Goal: Obtain resource: Download file/media

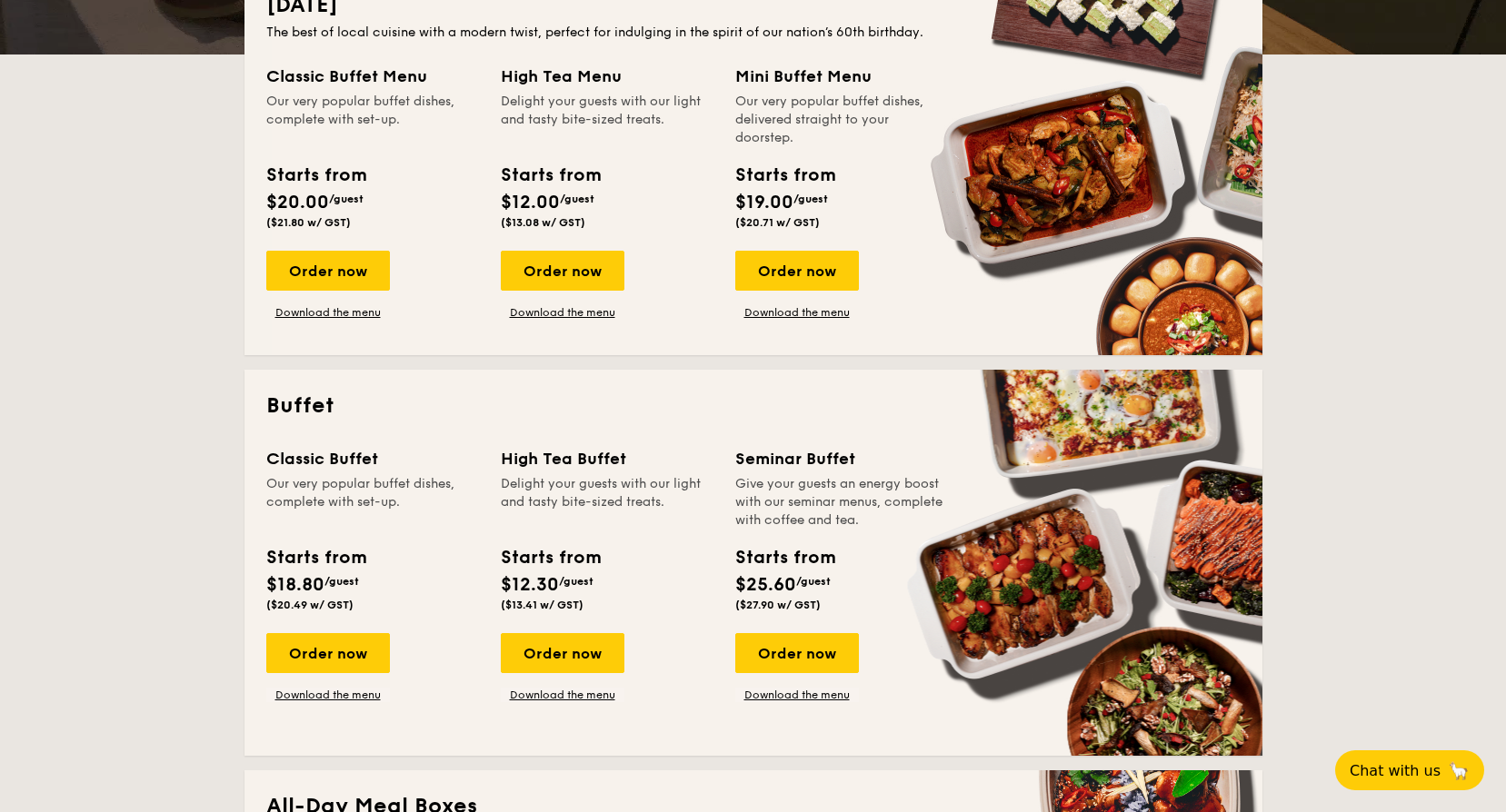
scroll to position [818, 0]
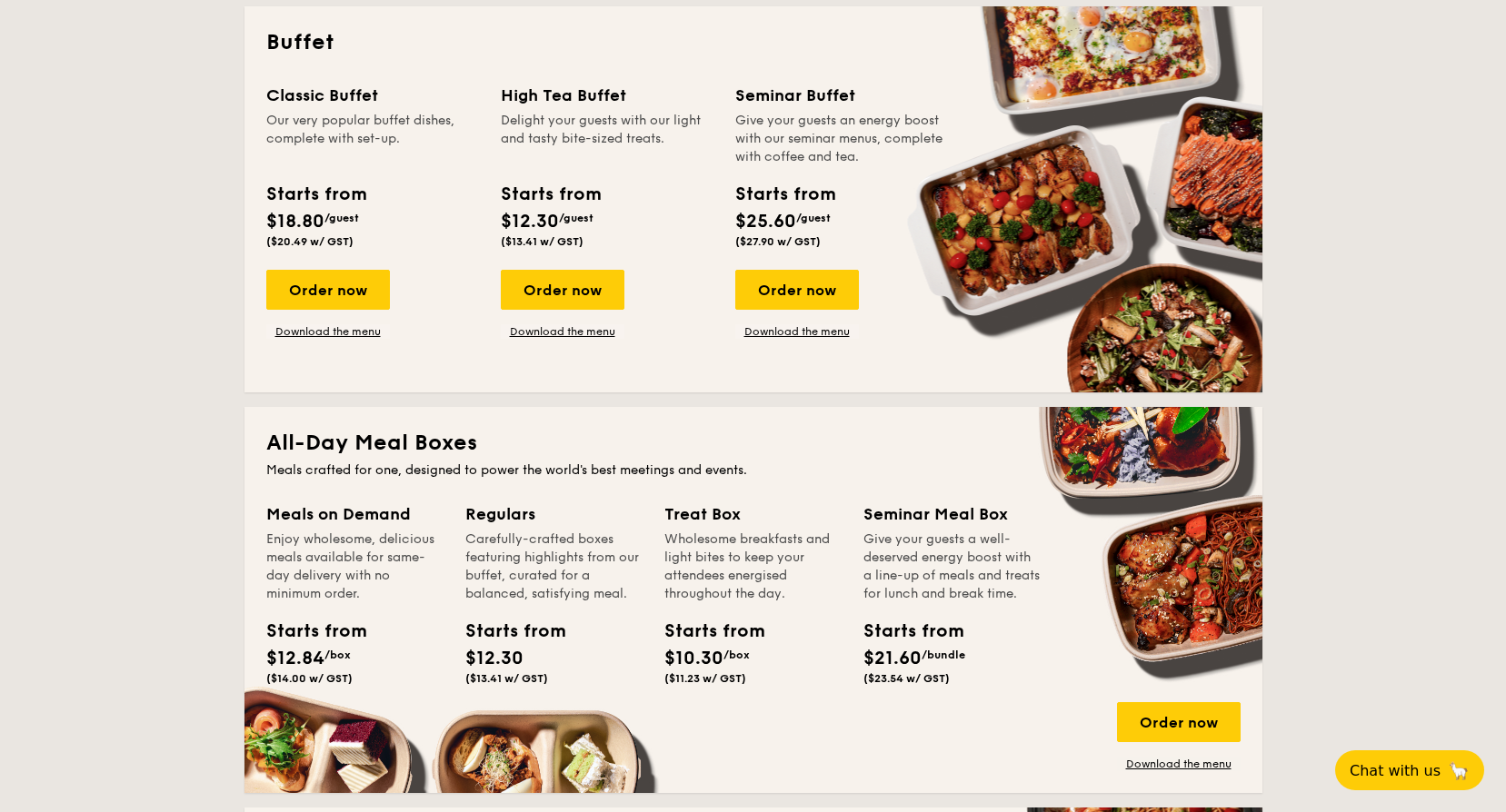
drag, startPoint x: 344, startPoint y: 331, endPoint x: 362, endPoint y: 342, distance: 21.1
click at [344, 331] on link "Download the menu" at bounding box center [328, 331] width 124 height 14
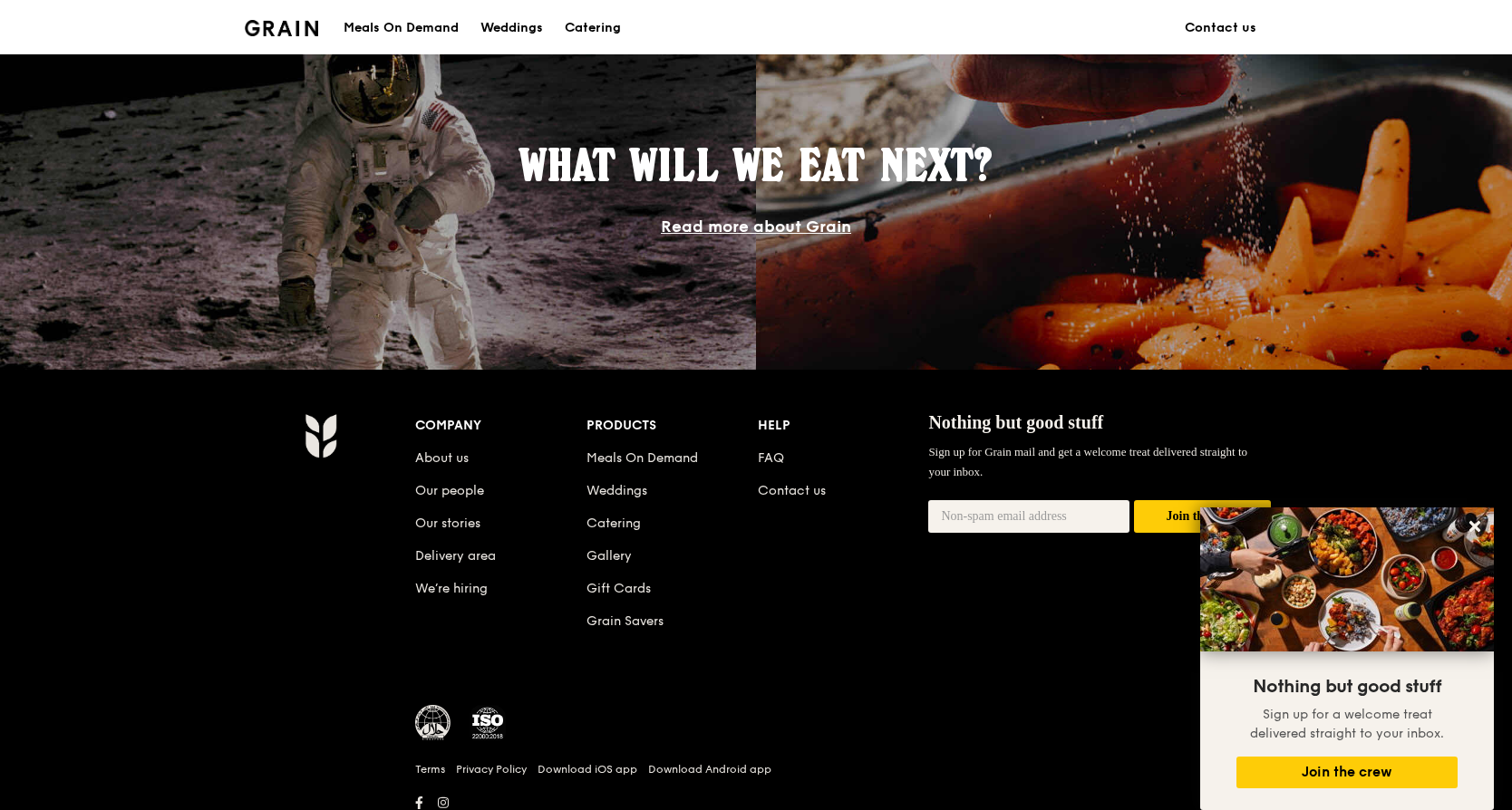
scroll to position [1577, 0]
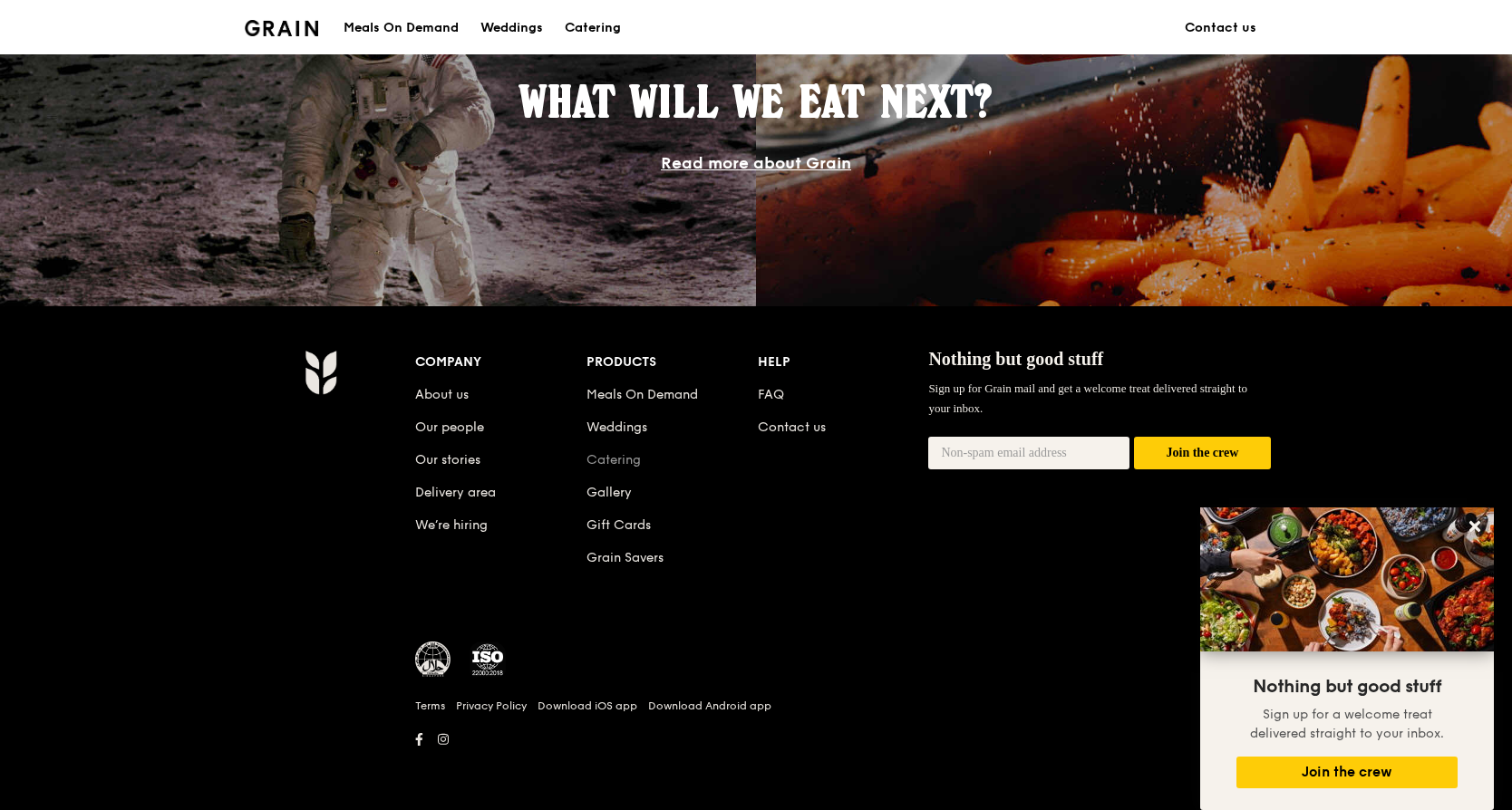
click at [620, 465] on link "Catering" at bounding box center [613, 460] width 54 height 15
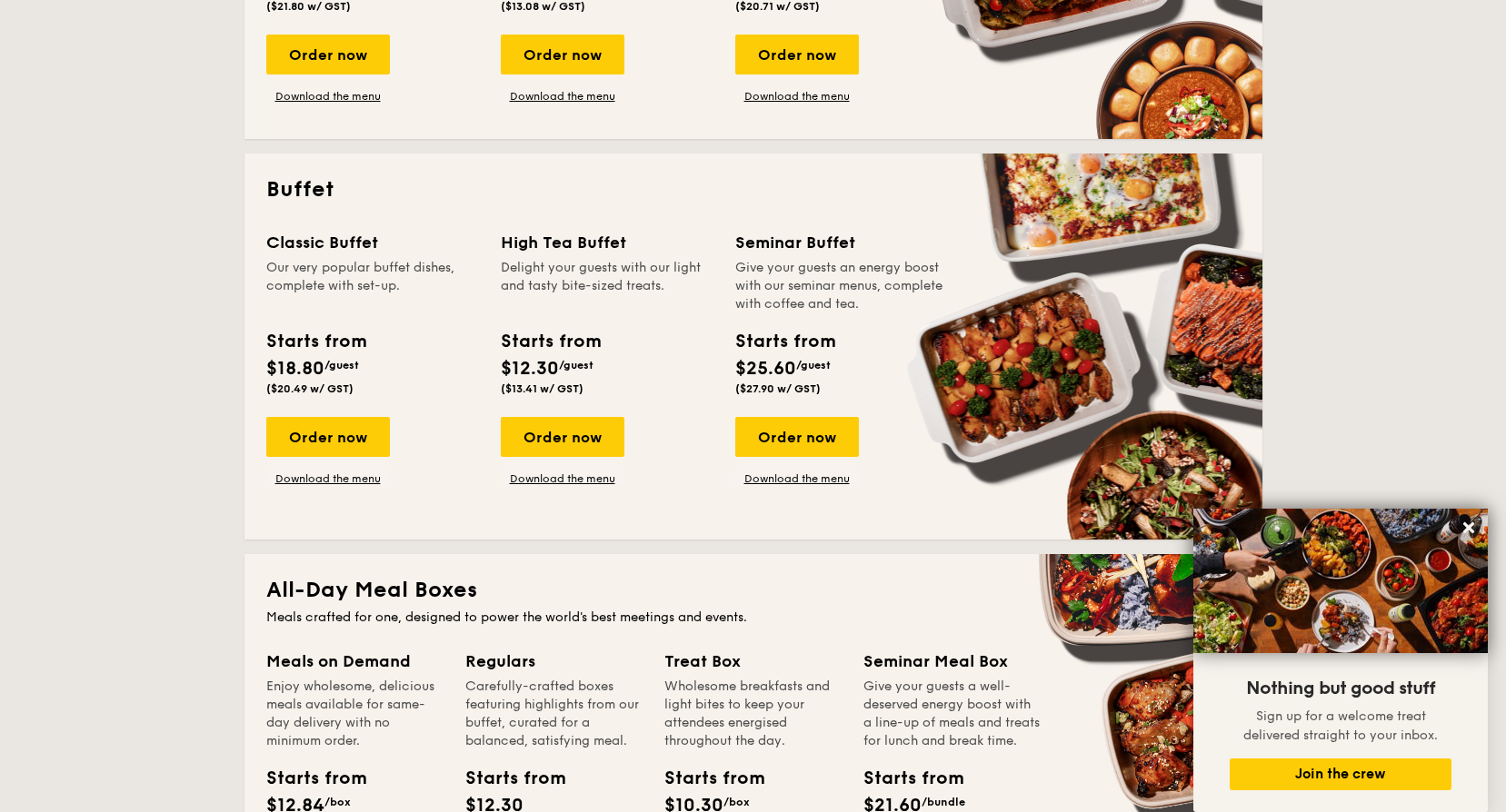
scroll to position [636, 0]
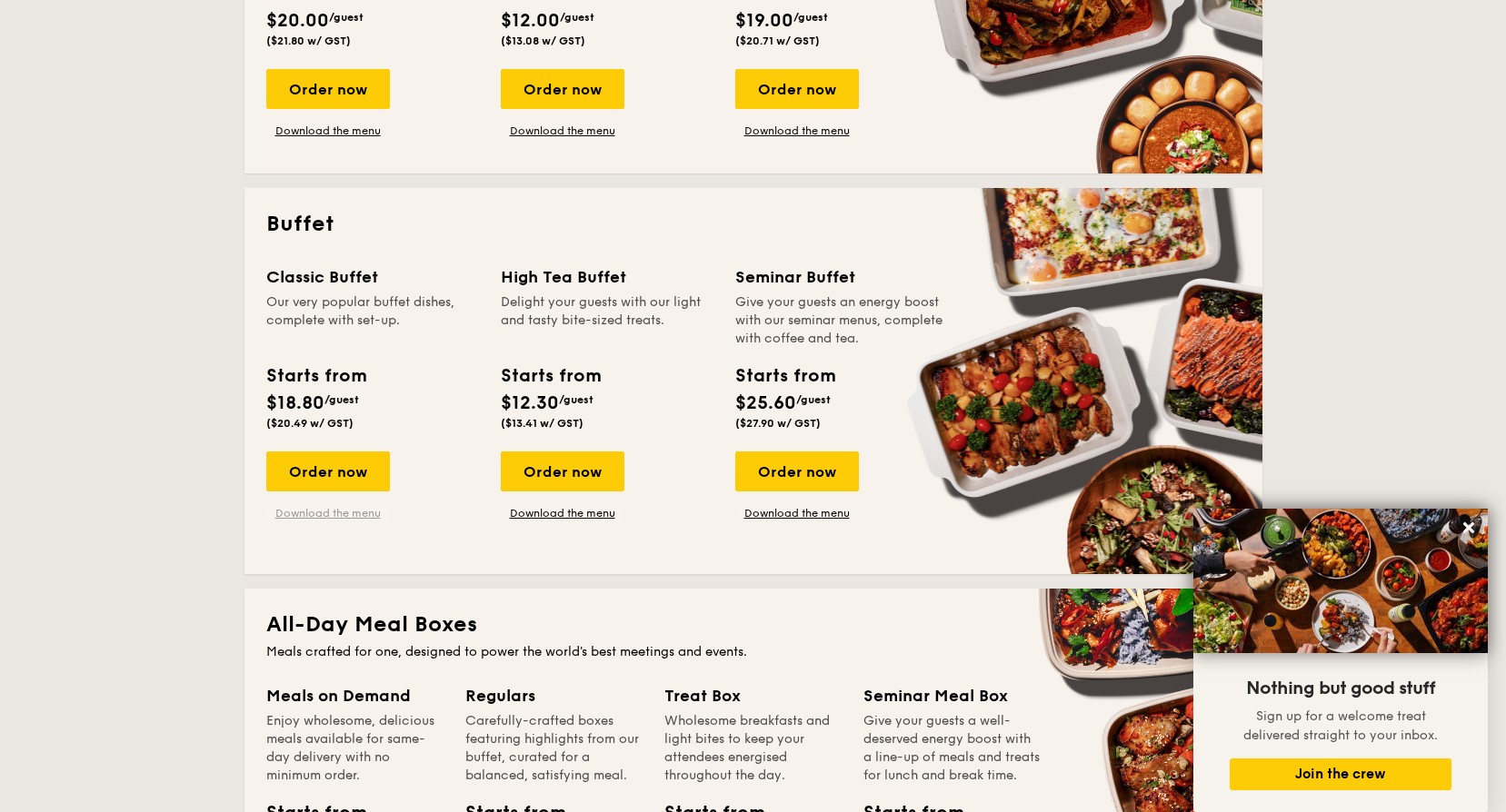
click at [282, 515] on link "Download the menu" at bounding box center [328, 513] width 124 height 14
